Goal: Transaction & Acquisition: Purchase product/service

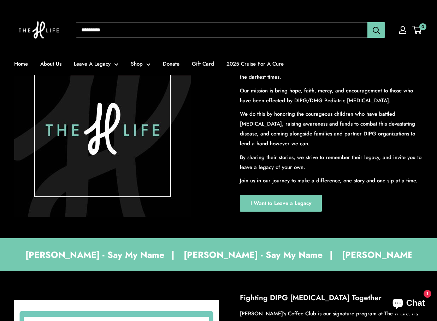
scroll to position [106, 0]
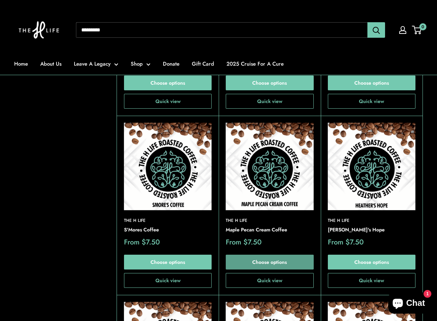
scroll to position [706, 0]
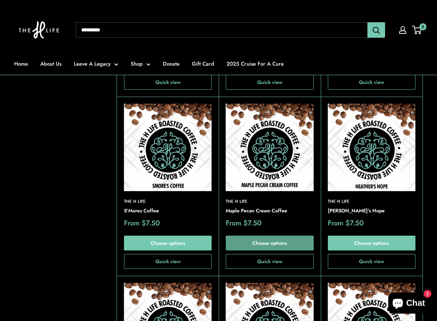
click at [284, 238] on link "Choose options" at bounding box center [270, 243] width 88 height 15
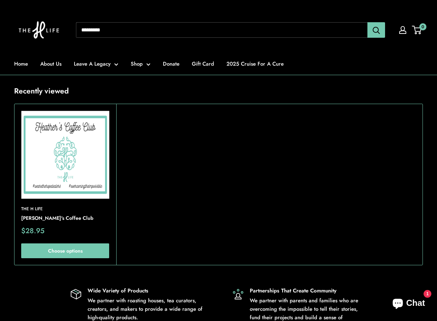
scroll to position [2400, 0]
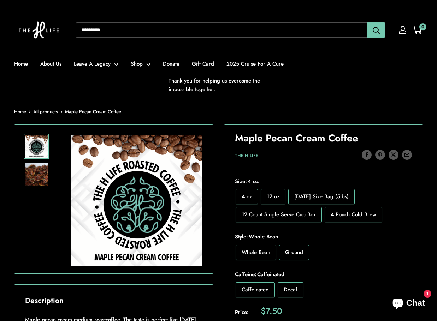
scroll to position [141, 0]
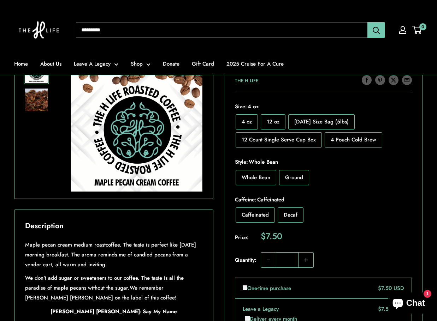
click at [277, 121] on span "12 oz" at bounding box center [273, 122] width 13 height 8
click at [347, 141] on span "4 Pouch Cold Brew" at bounding box center [353, 140] width 46 height 8
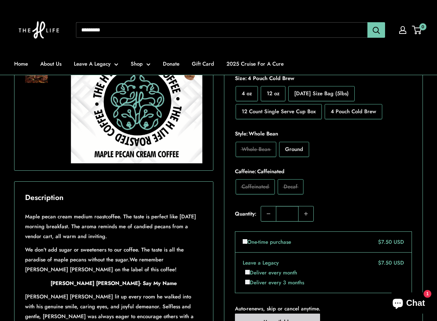
scroll to position [177, 0]
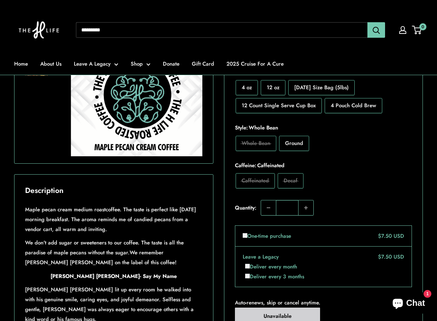
click at [293, 144] on span "Ground" at bounding box center [294, 143] width 18 height 8
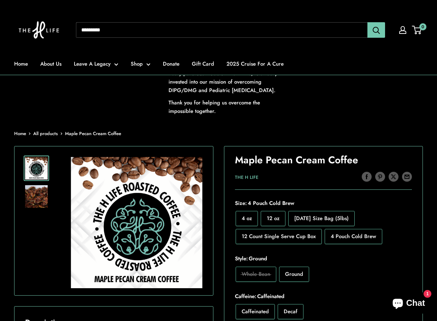
scroll to position [106, 0]
